Goal: Information Seeking & Learning: Compare options

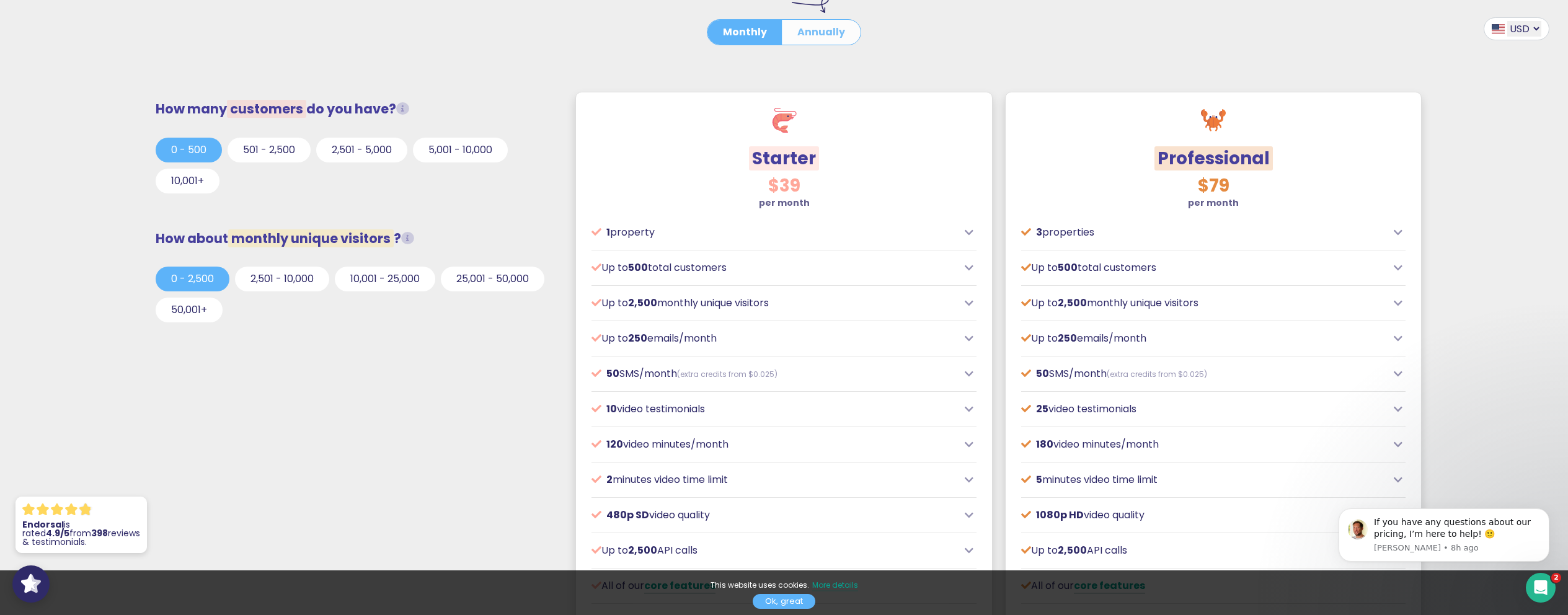
click at [819, 33] on button "Annually" at bounding box center [821, 33] width 79 height 25
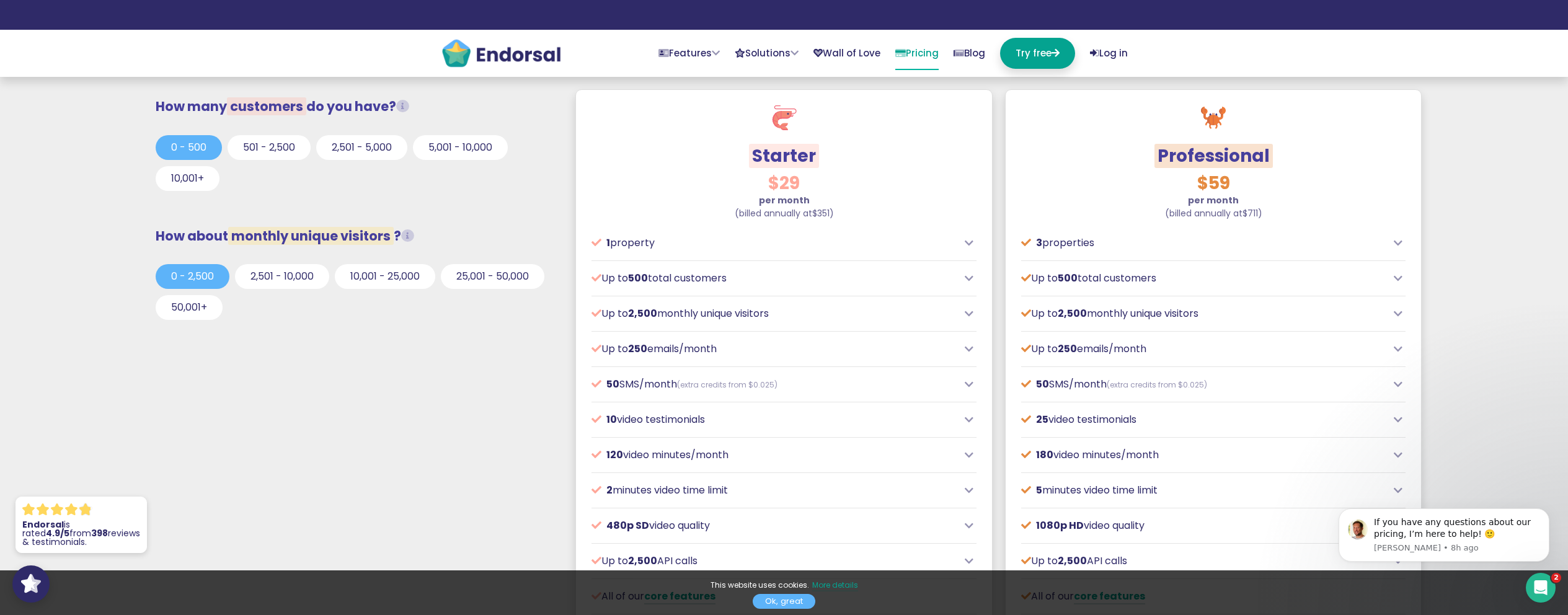
scroll to position [248, 0]
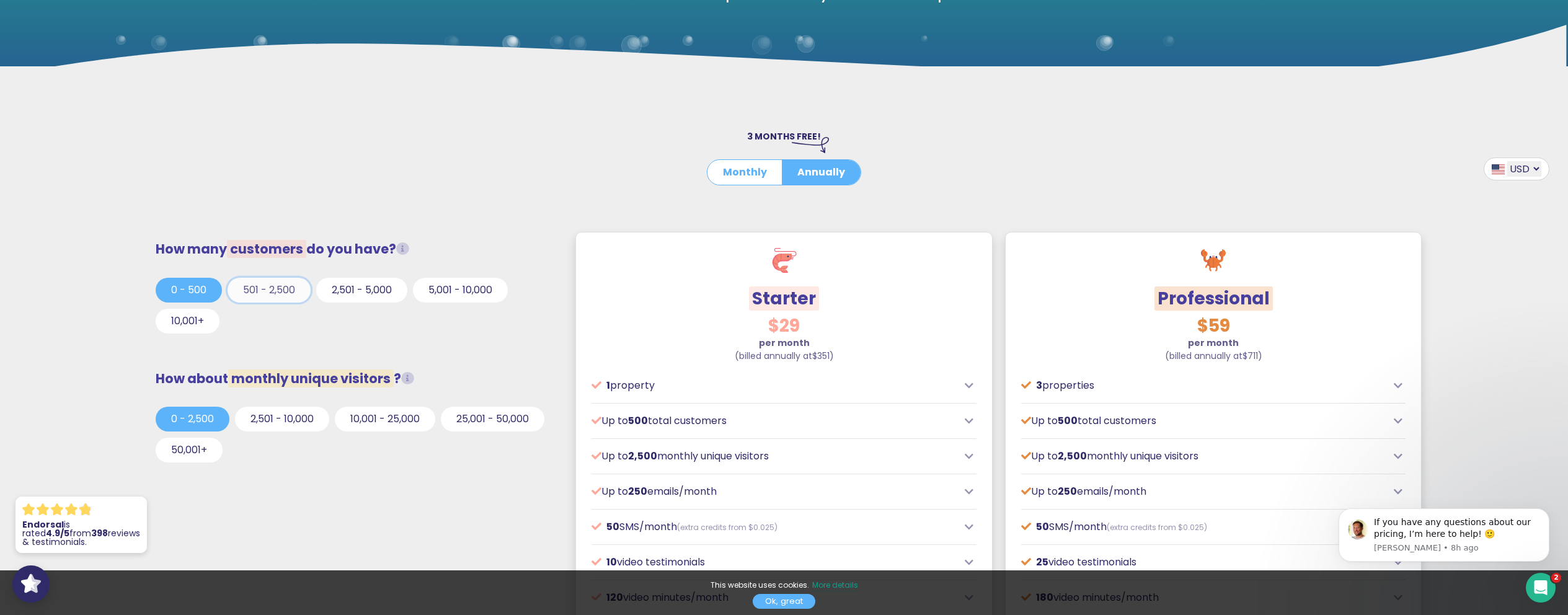
click at [265, 295] on button "501 - 2,500" at bounding box center [269, 290] width 83 height 25
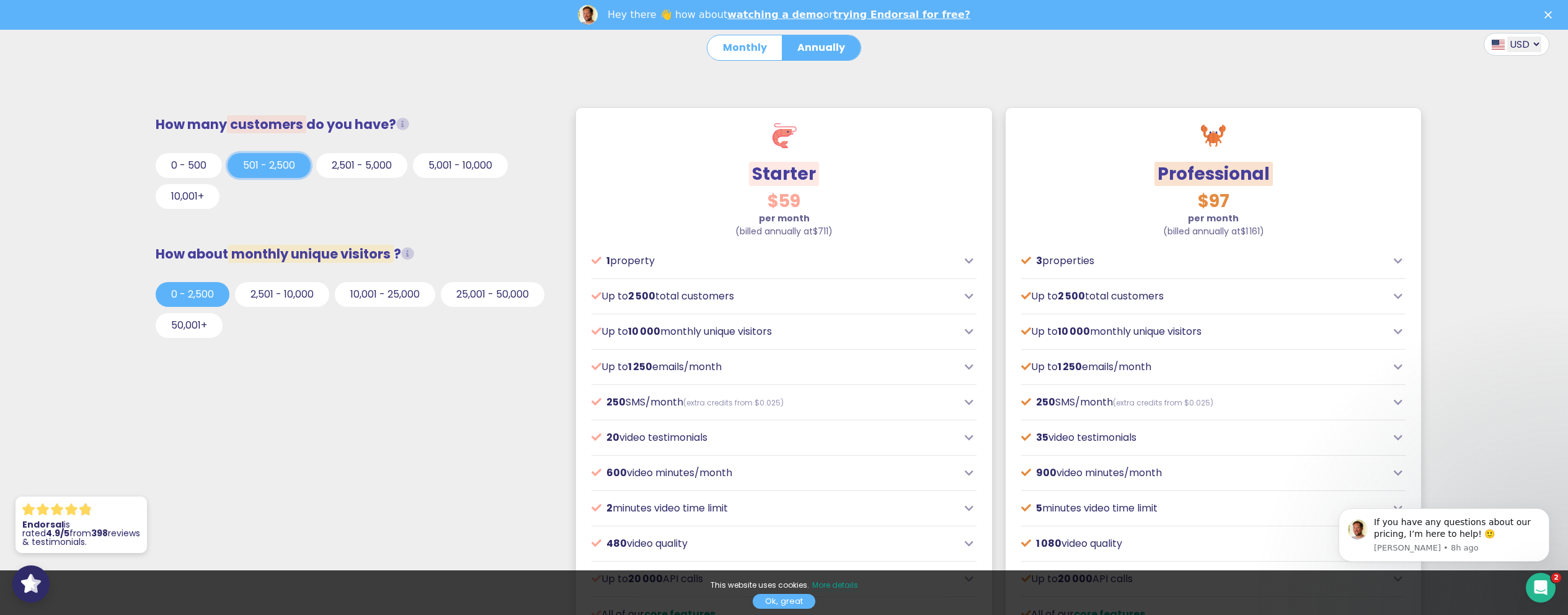
scroll to position [372, 0]
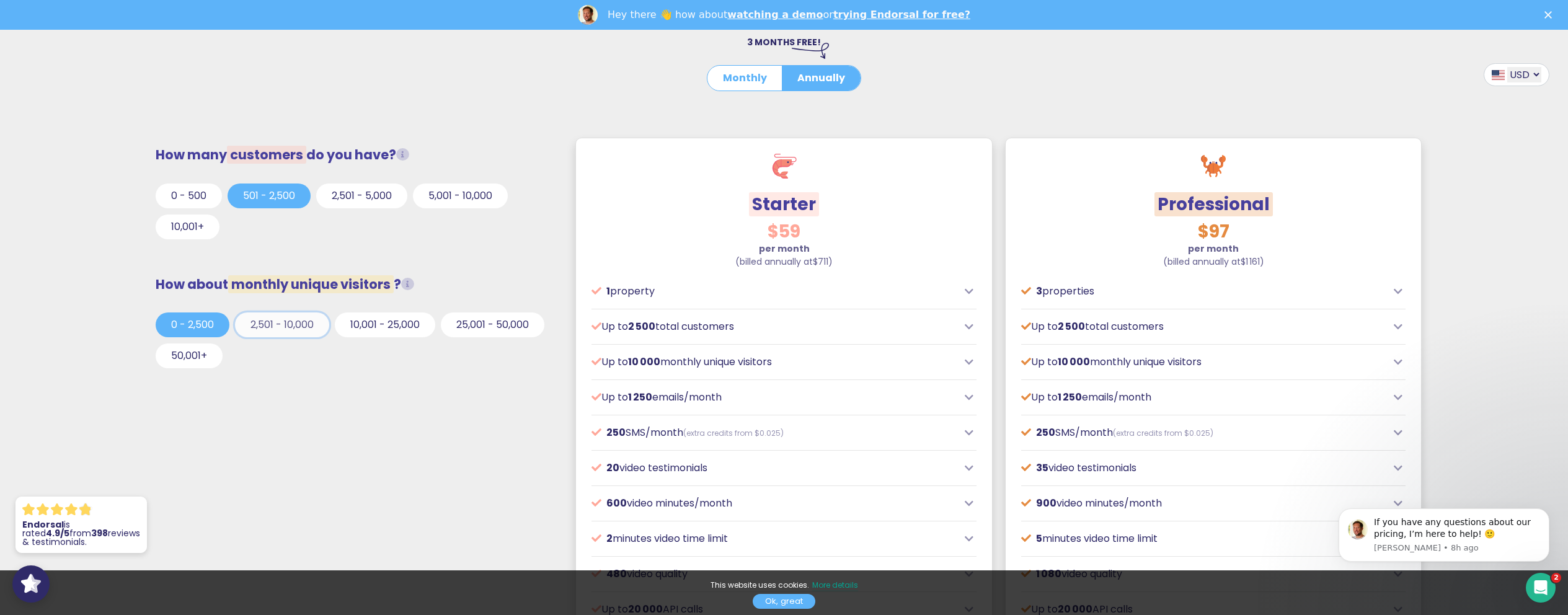
click at [287, 327] on button "2,501 - 10,000" at bounding box center [282, 325] width 94 height 25
click at [395, 325] on button "10,001 - 25,000" at bounding box center [384, 325] width 100 height 25
click at [370, 196] on button "2,501 - 5,000" at bounding box center [362, 196] width 91 height 25
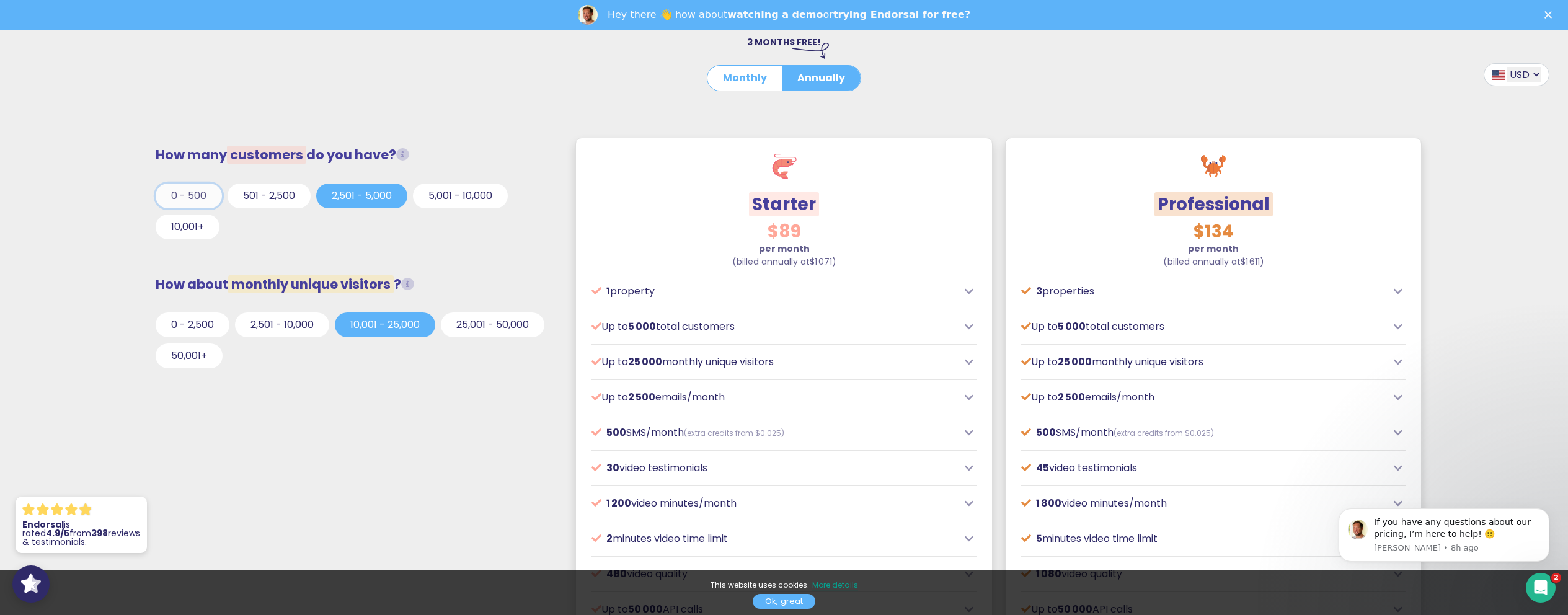
click at [184, 201] on button "0 - 500" at bounding box center [188, 196] width 66 height 25
click at [186, 330] on button "0 - 2,500" at bounding box center [192, 325] width 74 height 25
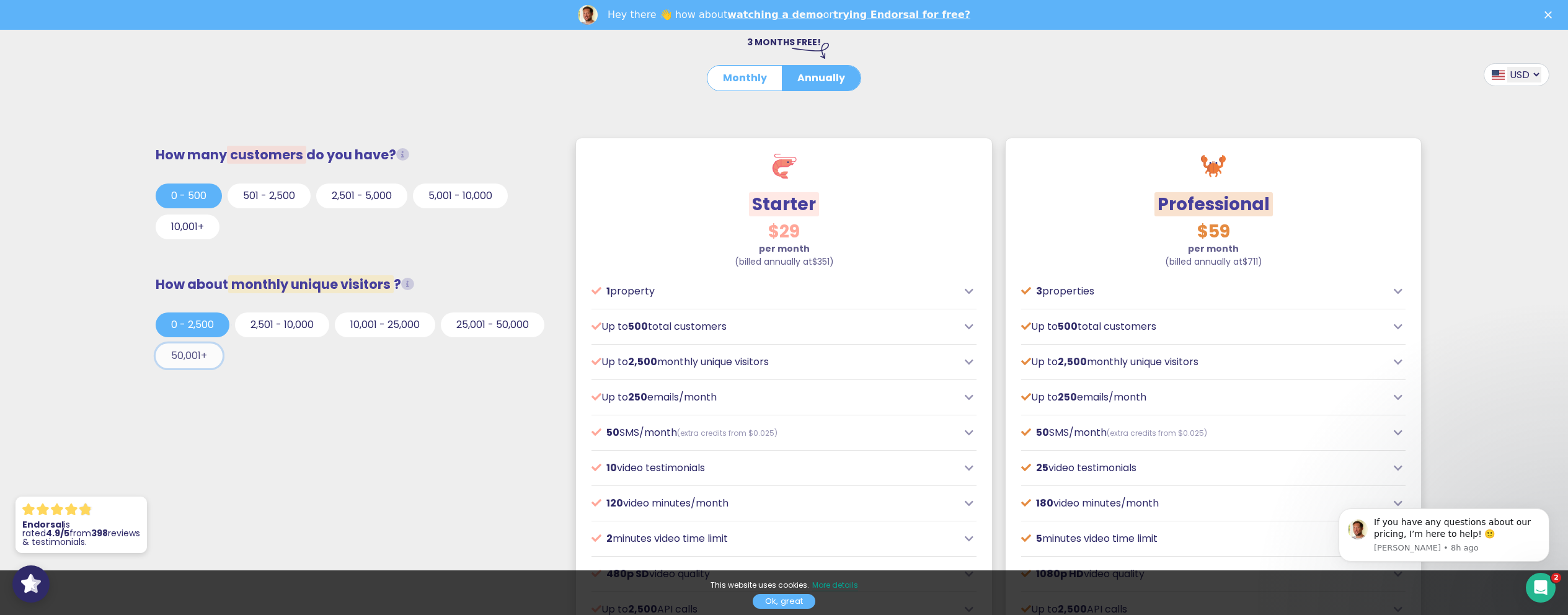
click at [182, 359] on button "50,001+" at bounding box center [189, 356] width 67 height 25
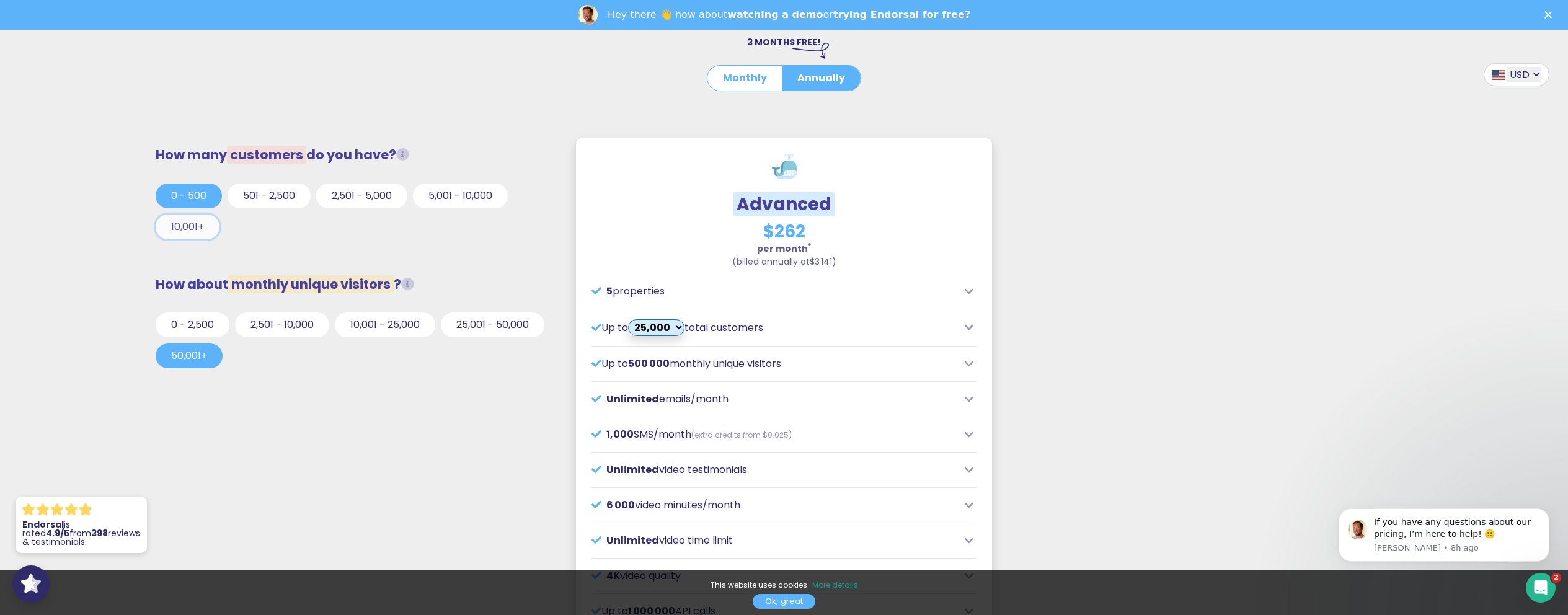
click at [194, 222] on button "10,001+" at bounding box center [187, 227] width 64 height 25
click at [489, 323] on button "25,001 - 50,000" at bounding box center [492, 325] width 103 height 25
click at [182, 361] on button "50,001+" at bounding box center [189, 356] width 67 height 25
click at [467, 200] on button "5,001 - 10,000" at bounding box center [460, 196] width 95 height 25
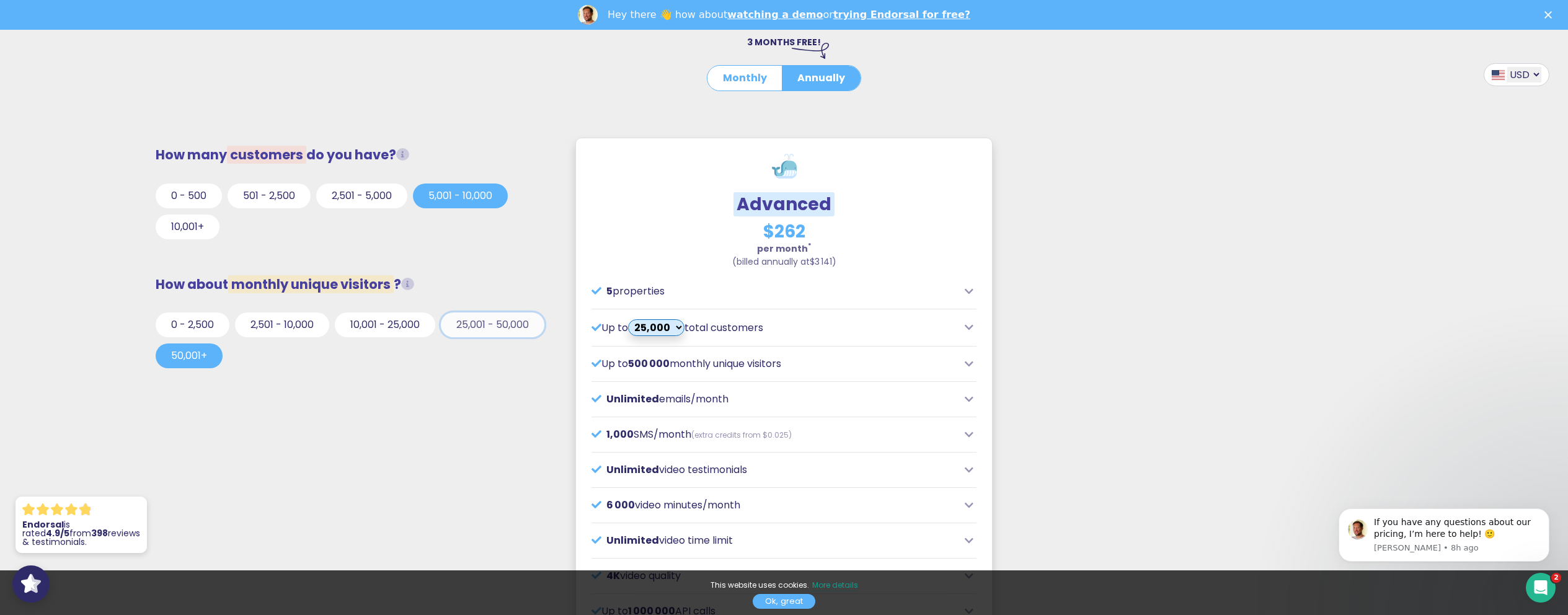
click at [515, 323] on button "25,001 - 50,000" at bounding box center [492, 325] width 103 height 25
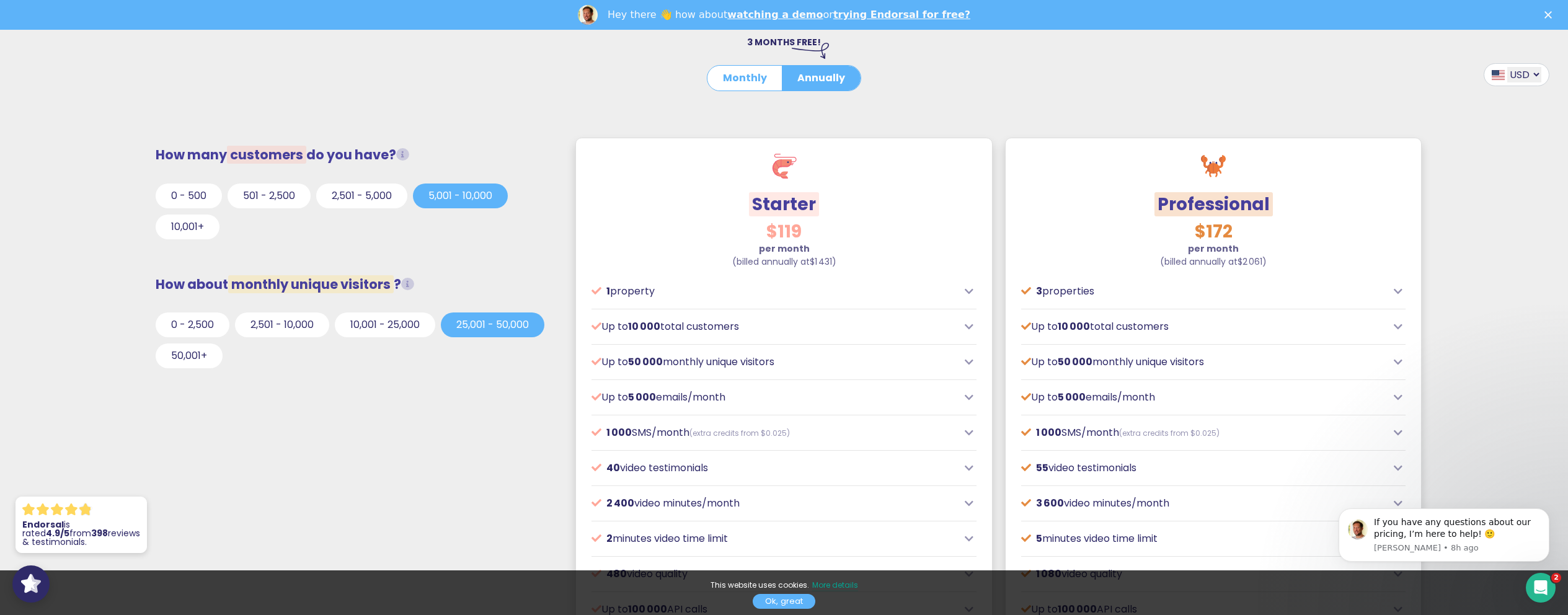
drag, startPoint x: 1265, startPoint y: 260, endPoint x: 1140, endPoint y: 261, distance: 125.0
click at [1140, 261] on p "per month (billed annually at $2 061 )" at bounding box center [1213, 255] width 385 height 26
copy span "("
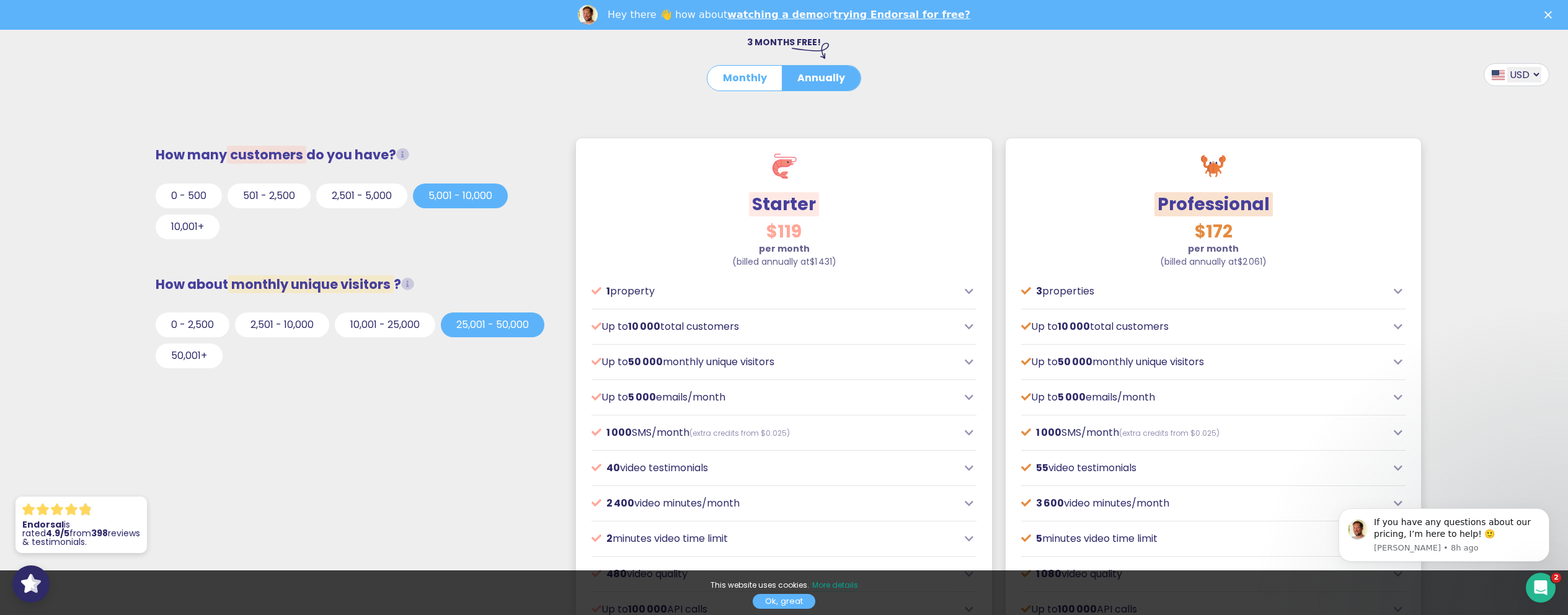
click at [1147, 256] on p "per month (billed annually at $2 061 )" at bounding box center [1213, 255] width 385 height 26
drag, startPoint x: 1147, startPoint y: 256, endPoint x: 1294, endPoint y: 270, distance: 147.7
click at [190, 225] on button "10,001+" at bounding box center [187, 227] width 64 height 25
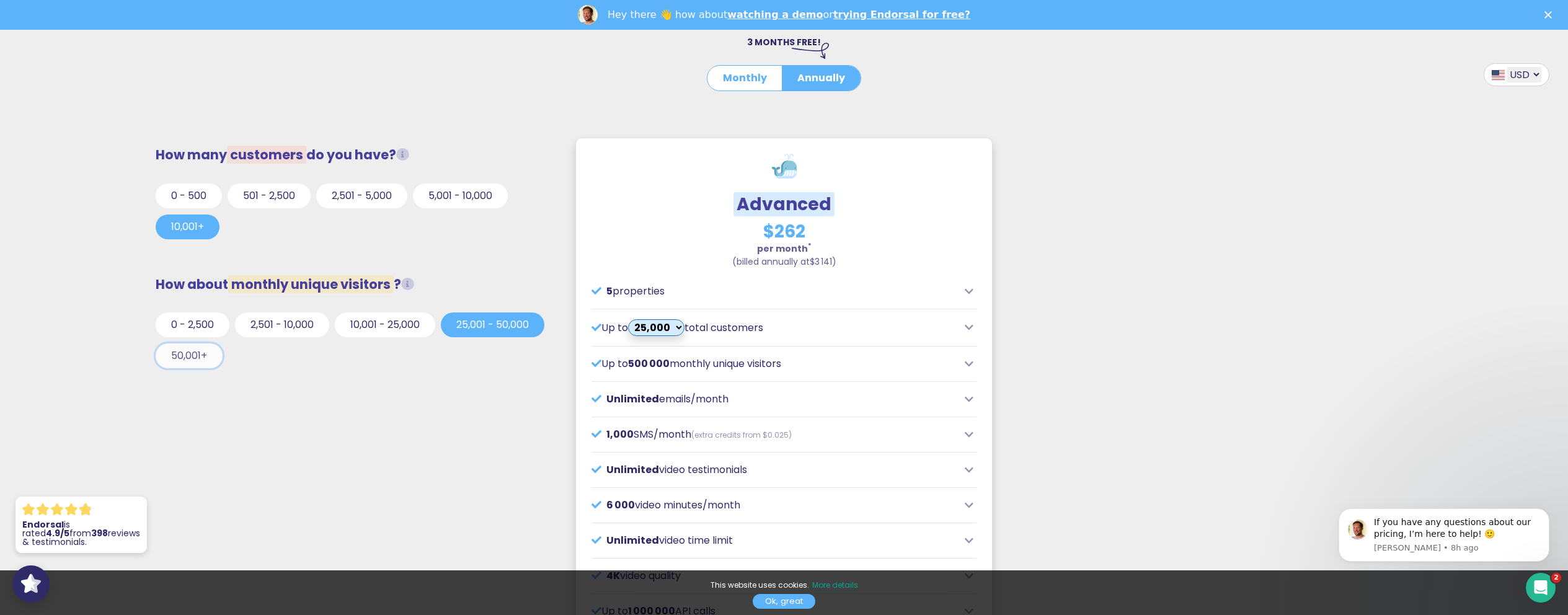
click at [188, 359] on button "50,001+" at bounding box center [189, 356] width 67 height 25
drag, startPoint x: 754, startPoint y: 228, endPoint x: 832, endPoint y: 231, distance: 78.1
click at [832, 231] on h3 "$262" at bounding box center [783, 232] width 385 height 21
click at [836, 261] on p "per month * (billed annually at $3 141 )" at bounding box center [783, 255] width 385 height 26
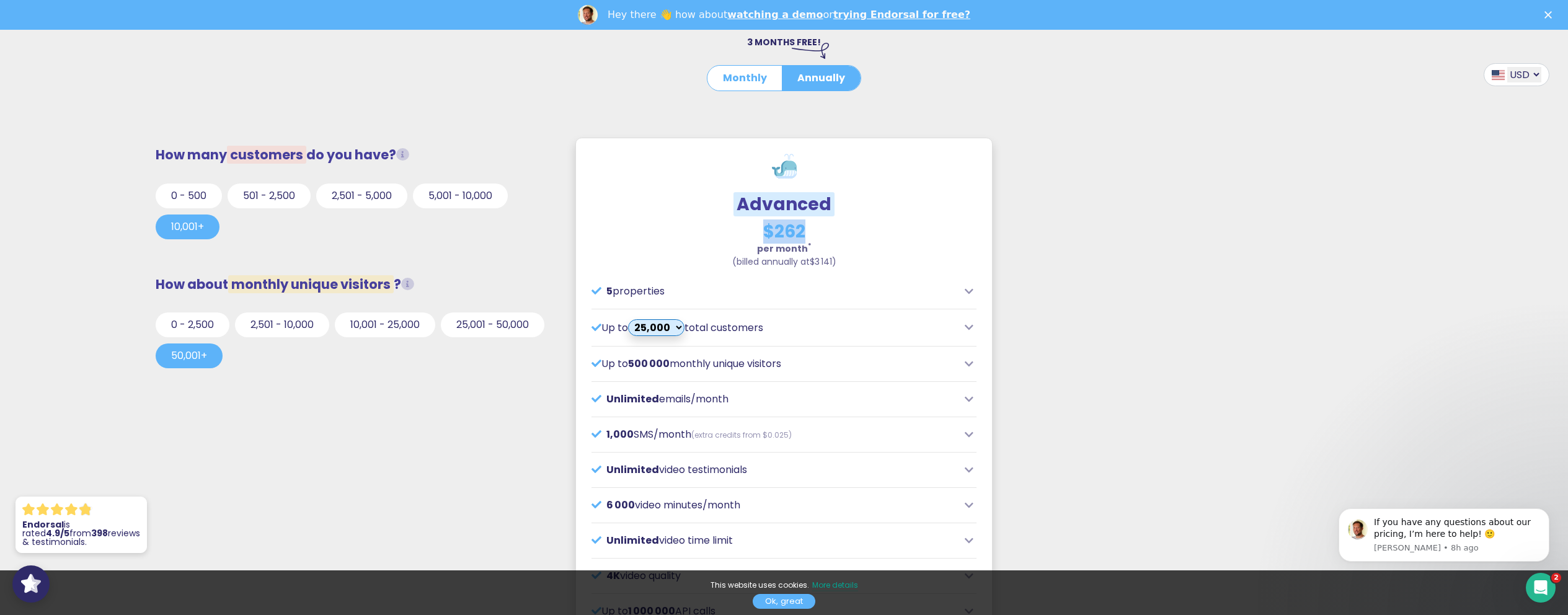
drag, startPoint x: 829, startPoint y: 261, endPoint x: 729, endPoint y: 263, distance: 100.0
click at [729, 263] on p "per month * (billed annually at $3 141 )" at bounding box center [783, 255] width 385 height 26
drag, startPoint x: 729, startPoint y: 263, endPoint x: 869, endPoint y: 261, distance: 140.0
click at [869, 261] on p "per month * (billed annually at $3 141 )" at bounding box center [783, 255] width 385 height 26
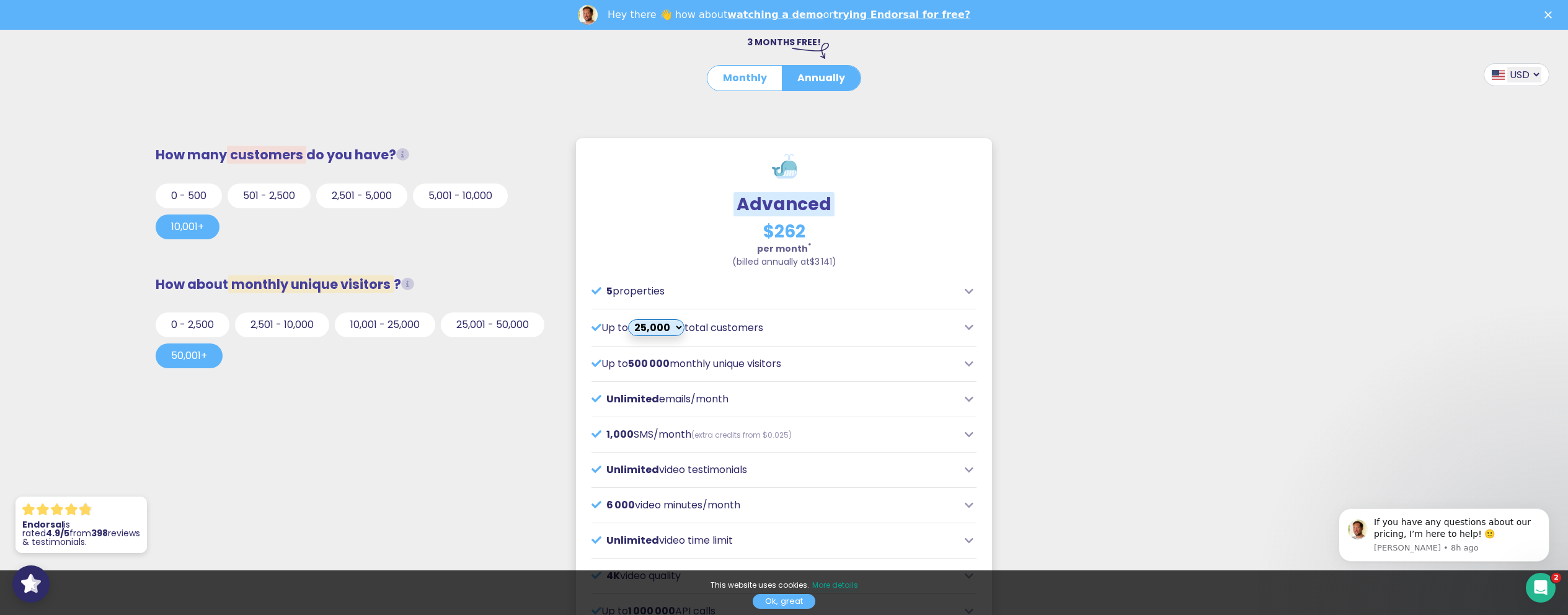
copy span "(billed annually at $3 141 )"
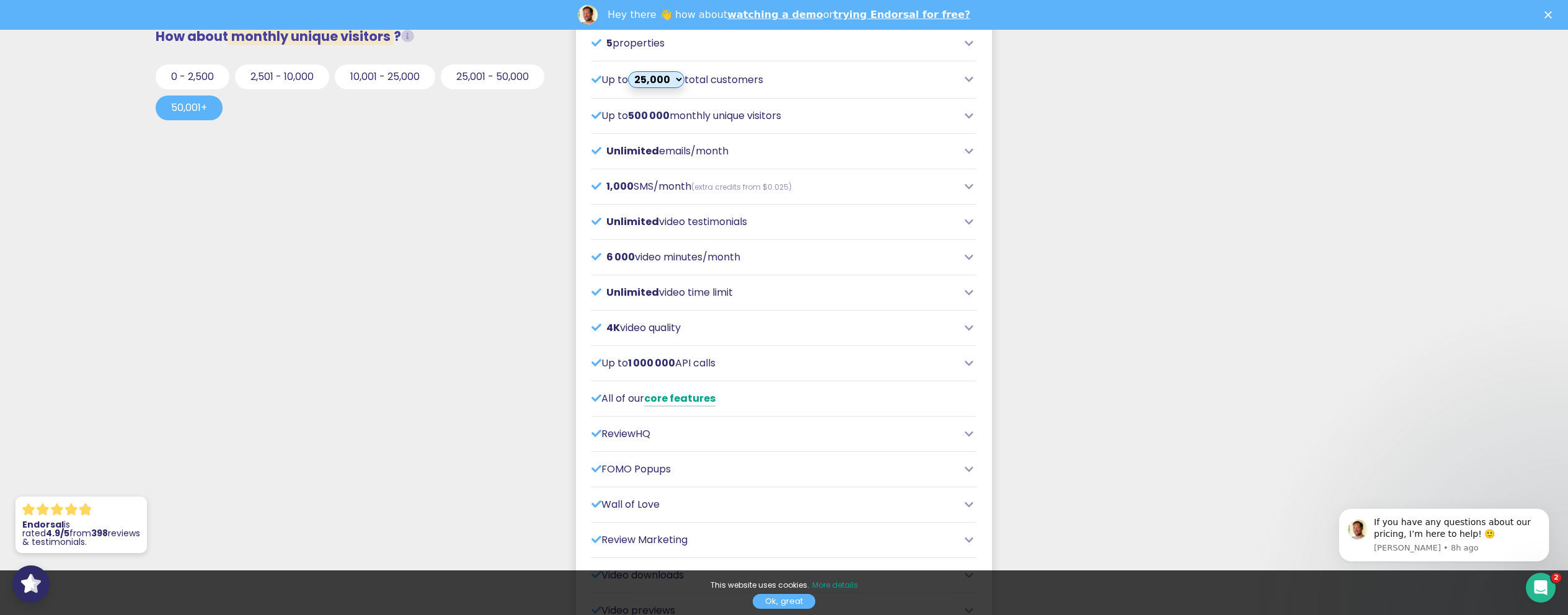
scroll to position [124, 0]
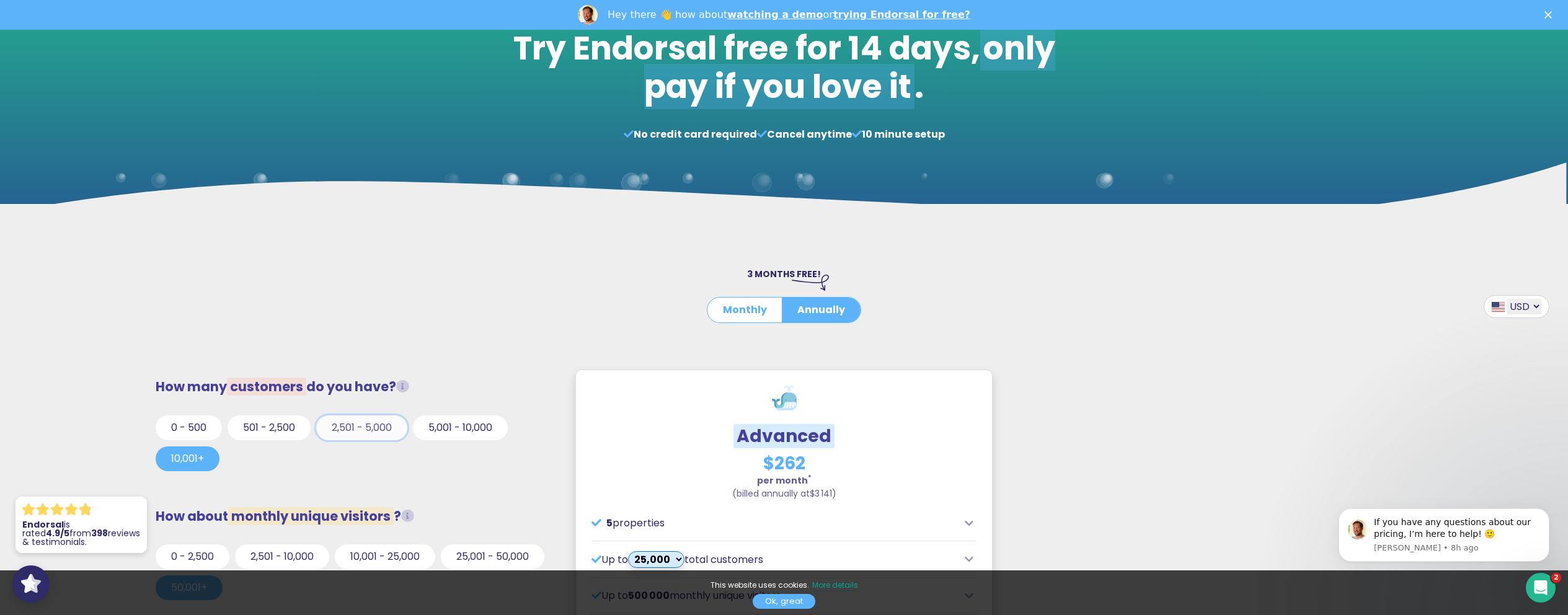
click at [365, 420] on button "2,501 - 5,000" at bounding box center [362, 428] width 91 height 25
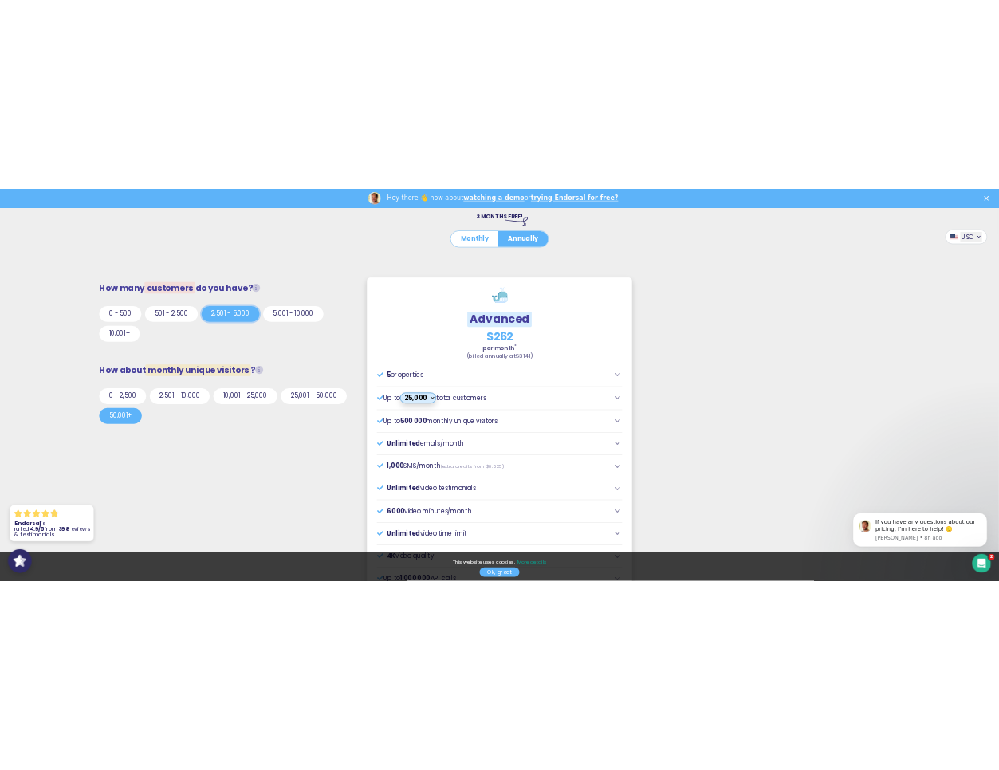
scroll to position [478, 0]
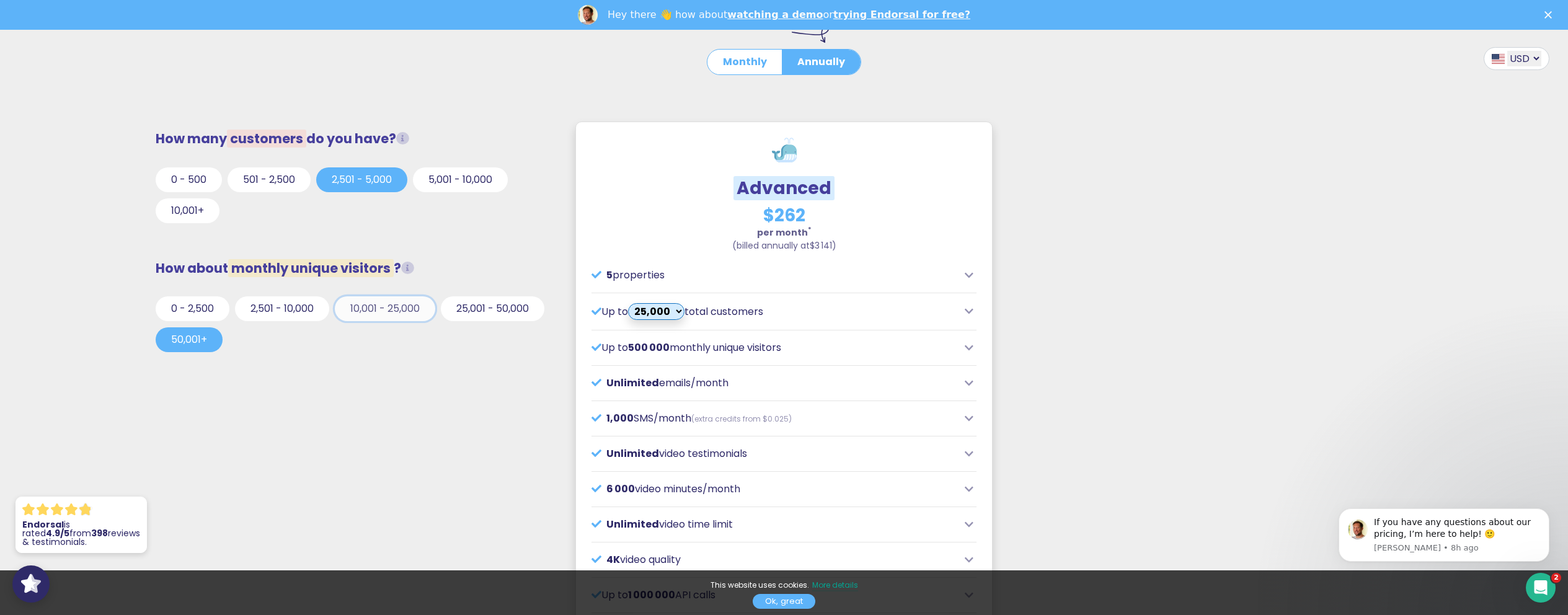
click at [370, 304] on button "10,001 - 25,000" at bounding box center [384, 309] width 100 height 25
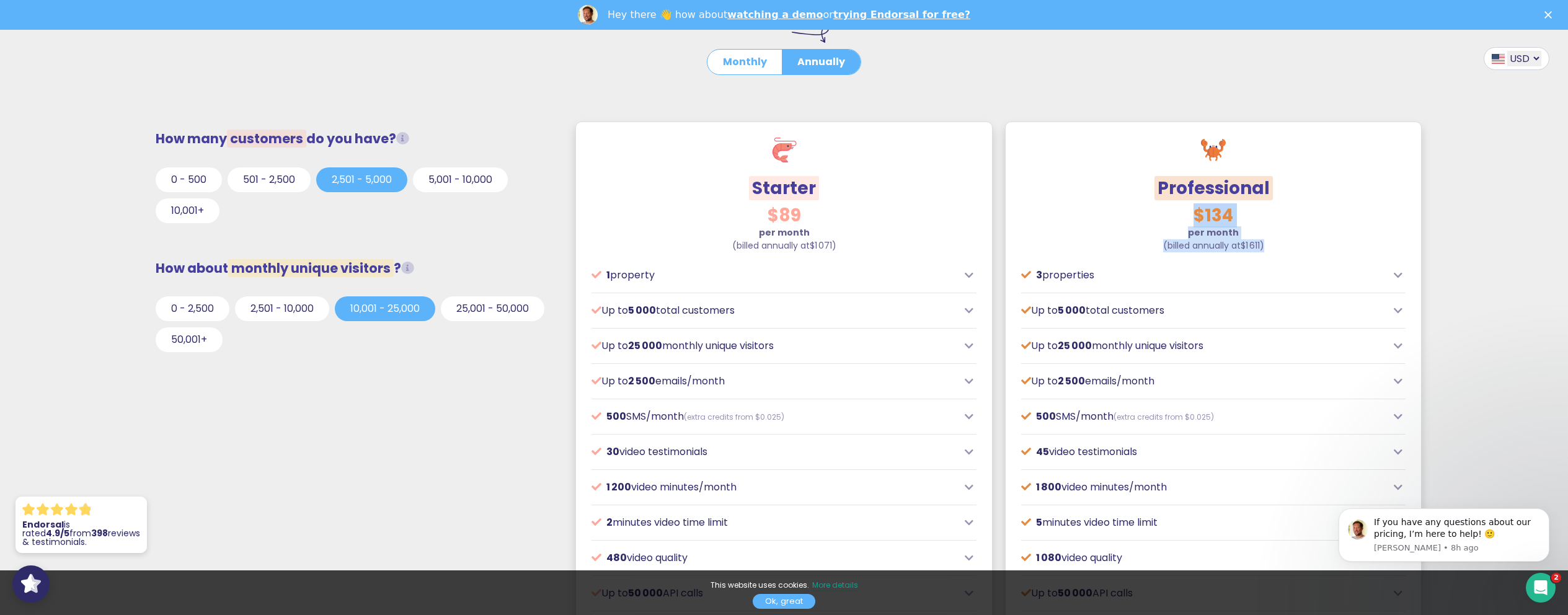
drag, startPoint x: 1172, startPoint y: 212, endPoint x: 1288, endPoint y: 239, distance: 119.1
click at [1288, 239] on div "$134 per month (billed annually at $1 611 ) Perfect for growing businesses incl…" at bounding box center [1213, 613] width 416 height 828
copy div "$134 per month (billed annually at $1 611 )"
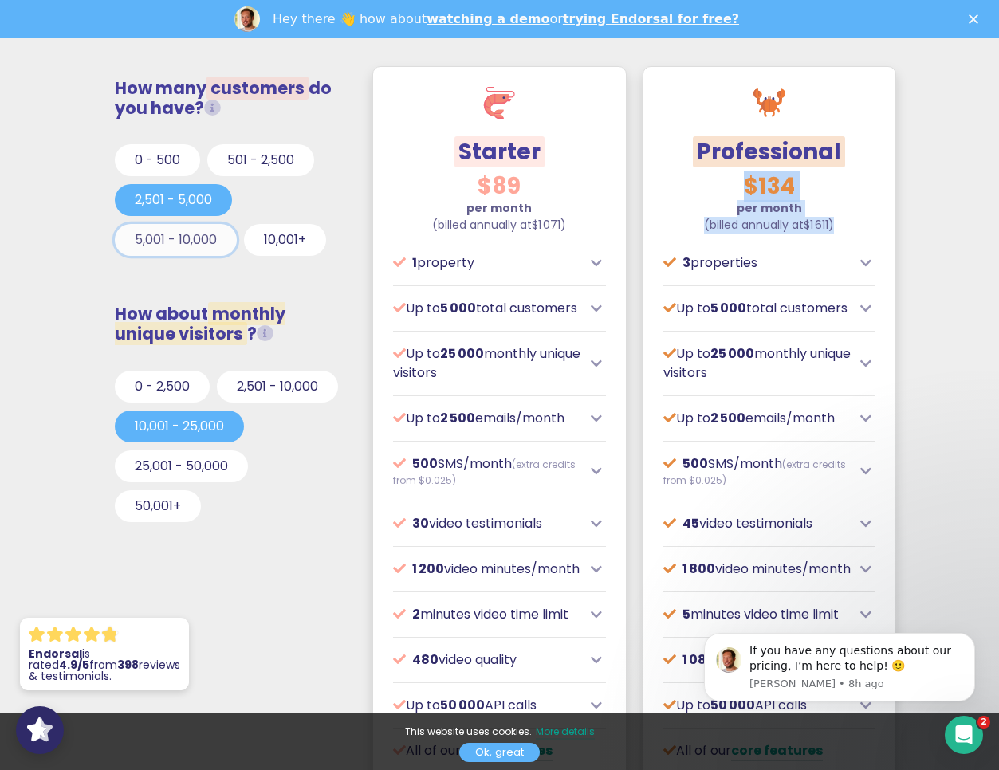
click at [165, 240] on button "5,001 - 10,000" at bounding box center [176, 240] width 122 height 32
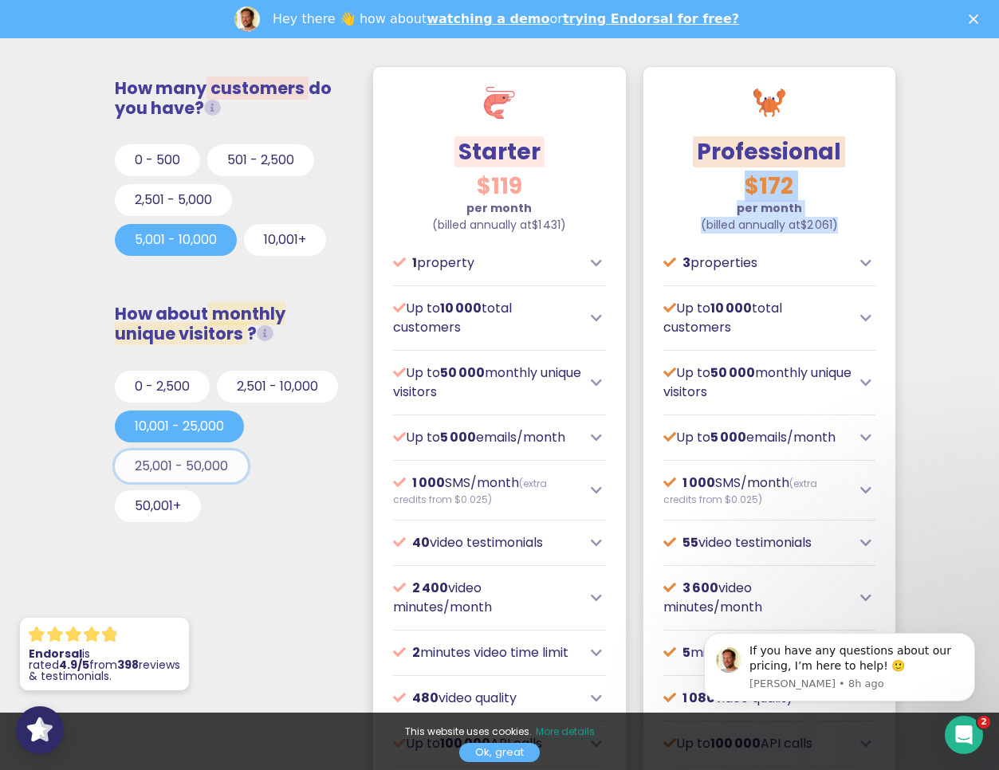
click at [210, 474] on button "25,001 - 50,000" at bounding box center [181, 466] width 133 height 32
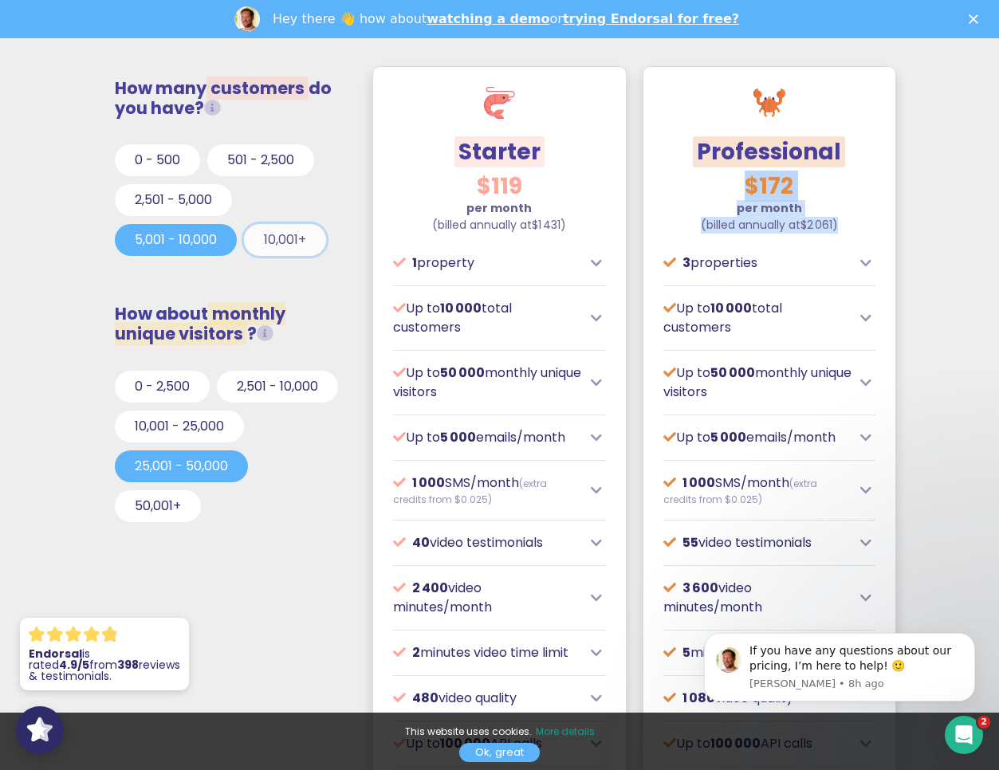
click at [285, 232] on button "10,001+" at bounding box center [285, 240] width 82 height 32
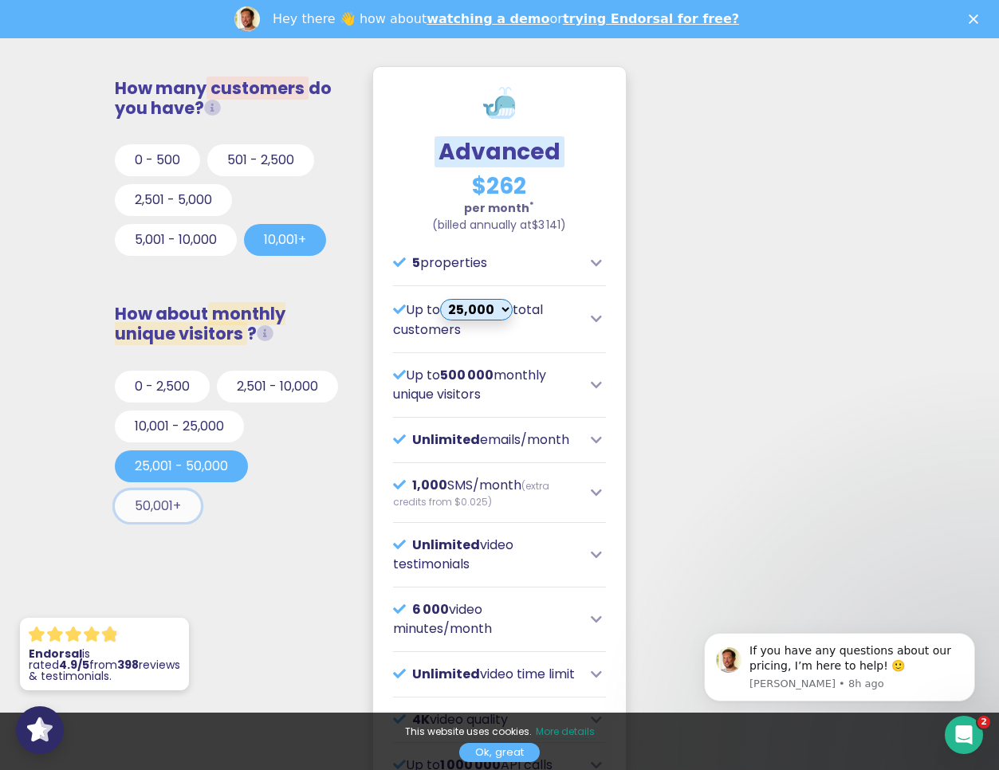
click at [180, 510] on button "50,001+" at bounding box center [158, 506] width 86 height 32
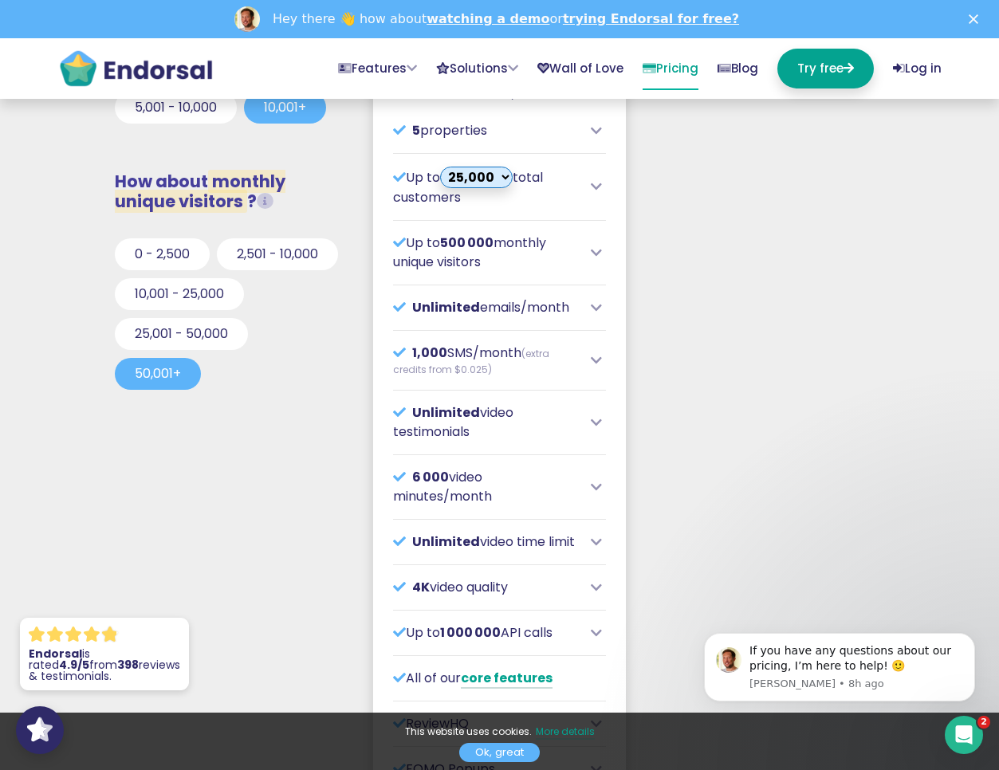
scroll to position [319, 0]
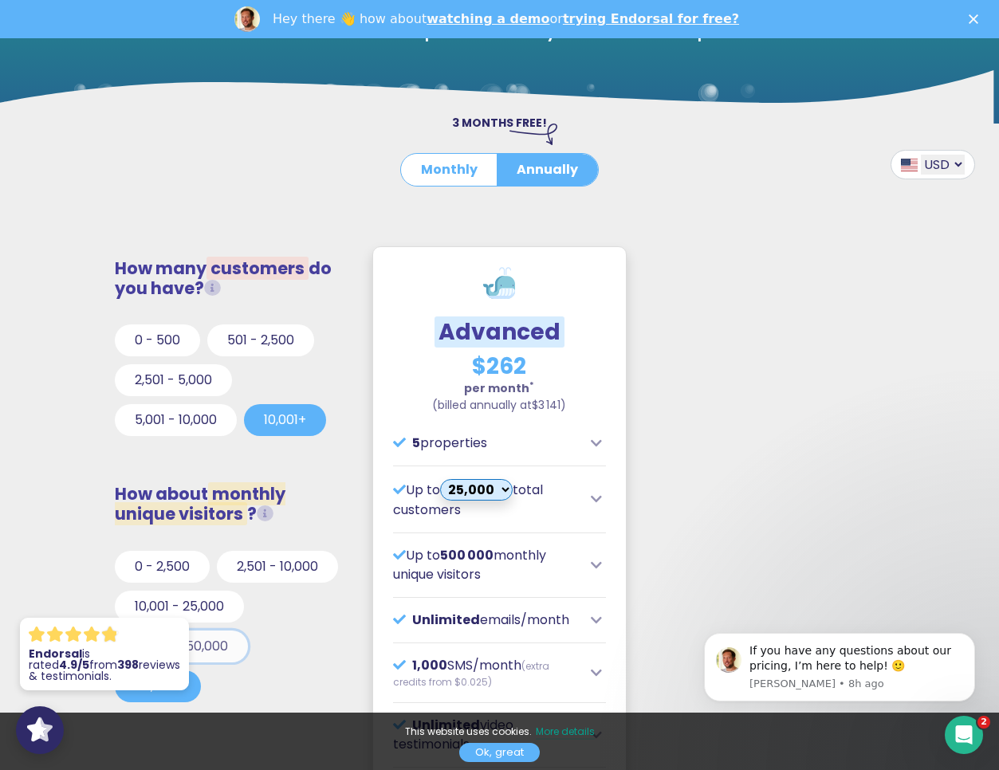
click at [192, 647] on button "25,001 - 50,000" at bounding box center [181, 647] width 133 height 32
click at [180, 427] on button "5,001 - 10,000" at bounding box center [176, 420] width 122 height 32
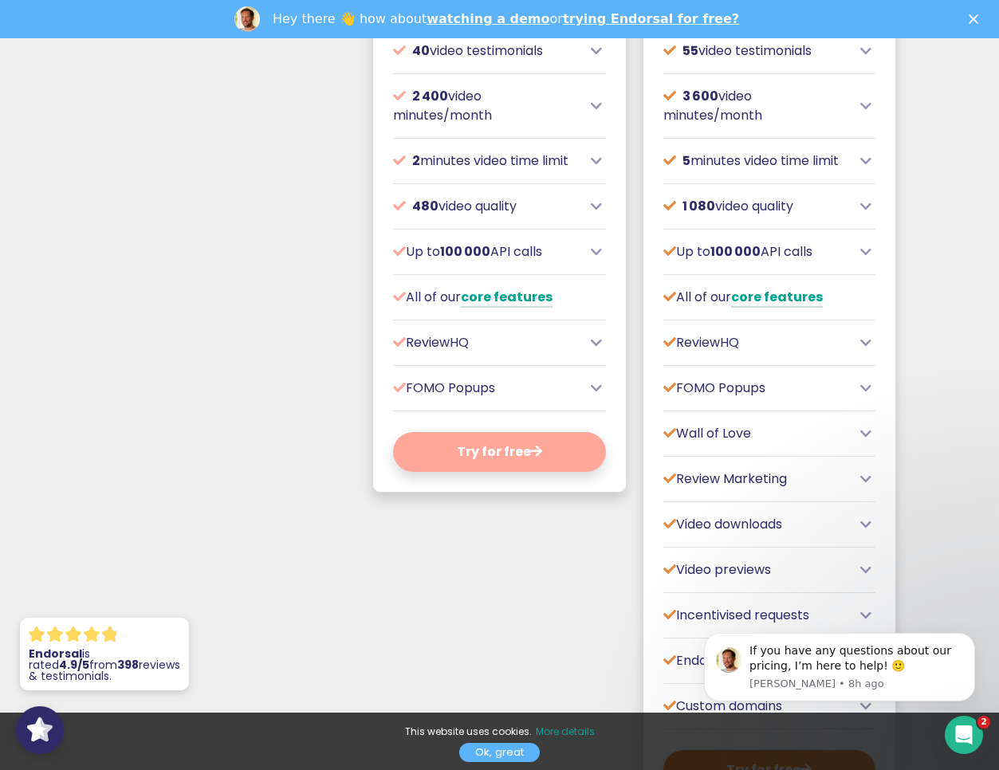
scroll to position [957, 0]
